Goal: Task Accomplishment & Management: Manage account settings

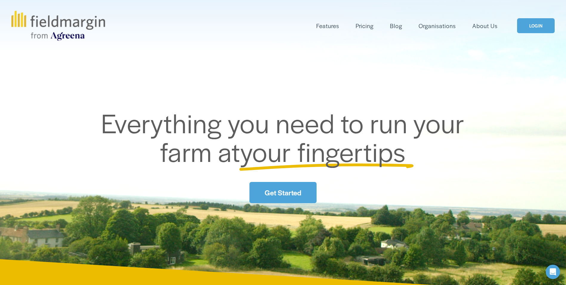
click at [535, 28] on link "LOGIN" at bounding box center [536, 25] width 38 height 15
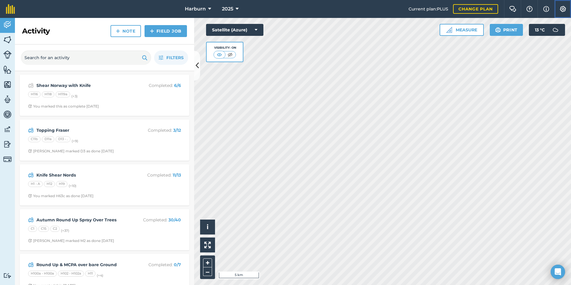
click at [564, 8] on img at bounding box center [562, 9] width 7 height 6
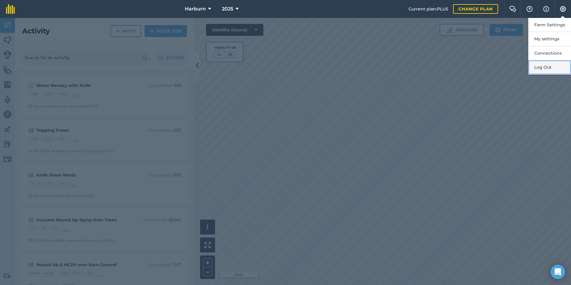
click at [547, 67] on button "Log Out" at bounding box center [549, 67] width 43 height 14
